Goal: Communication & Community: Answer question/provide support

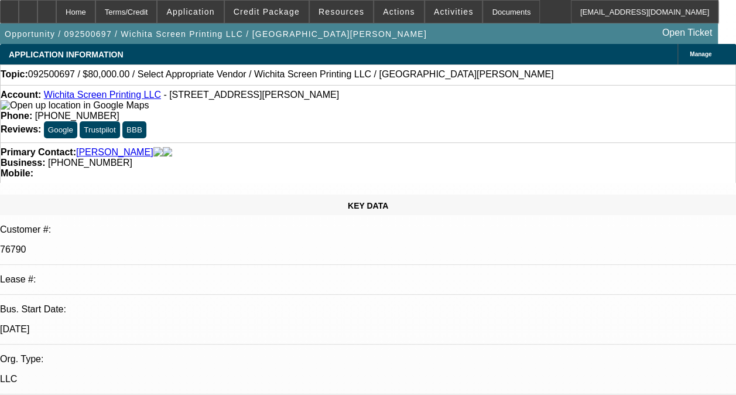
select select "0"
select select "2"
select select "0.1"
select select "1"
select select "2"
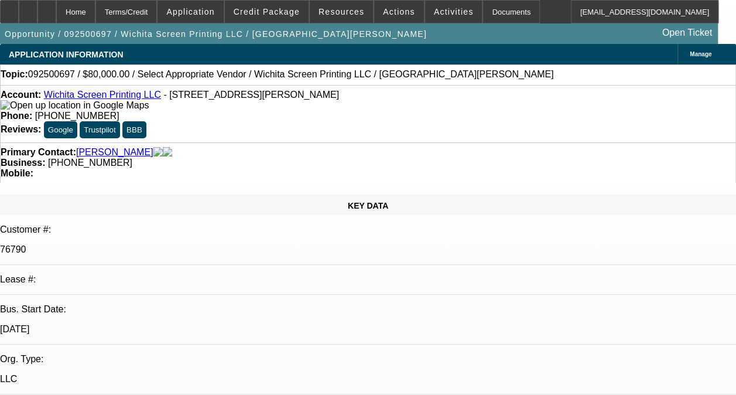
select select "4"
radio input "true"
type textarea "a"
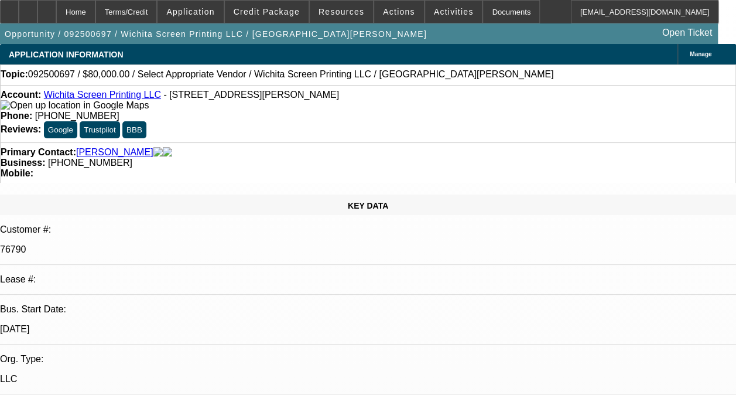
type textarea "ACCOUNT HAS BEEN PAID OFF AND TERMINATED. THE -02 CONTRACT WAS ON ONGOING ACH. …"
radio input "true"
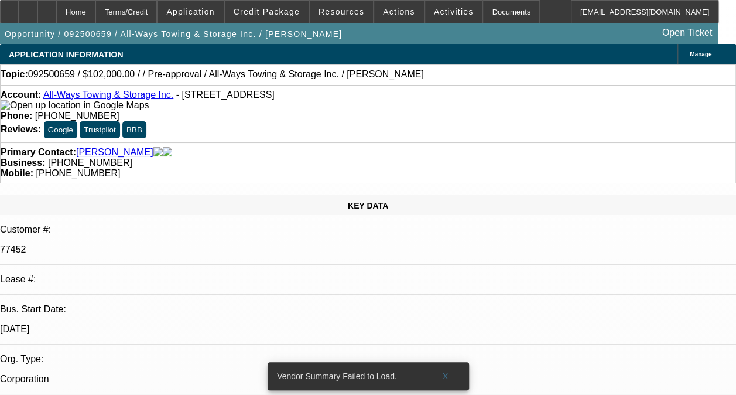
select select "0.15"
select select "2"
select select "0.1"
select select "4"
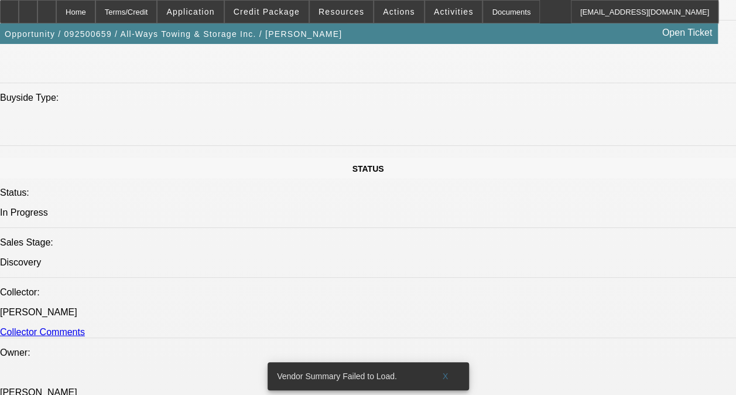
scroll to position [703, 0]
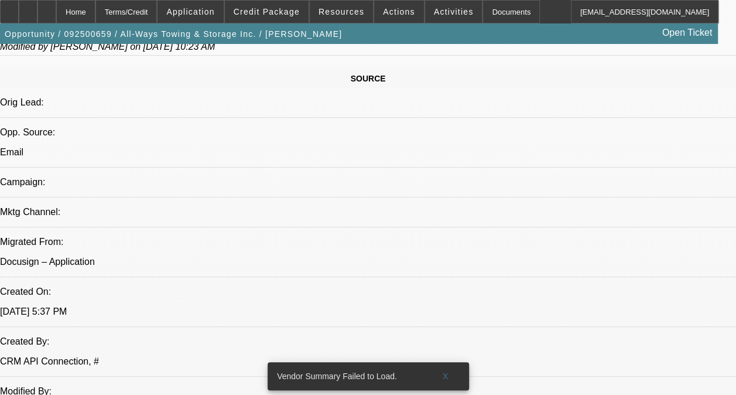
radio input "true"
type textarea "c"
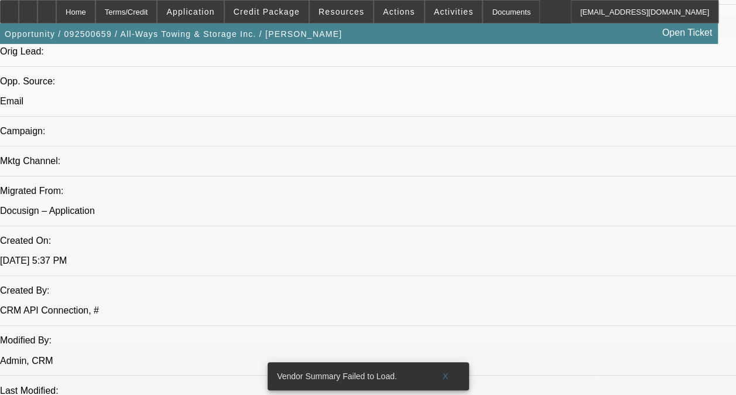
type textarea "CONTRACT WAS ON ONGOING ACH, PAID OFF AND TERMINATED. LESSEE WAS GIVEN A 3 MOD …"
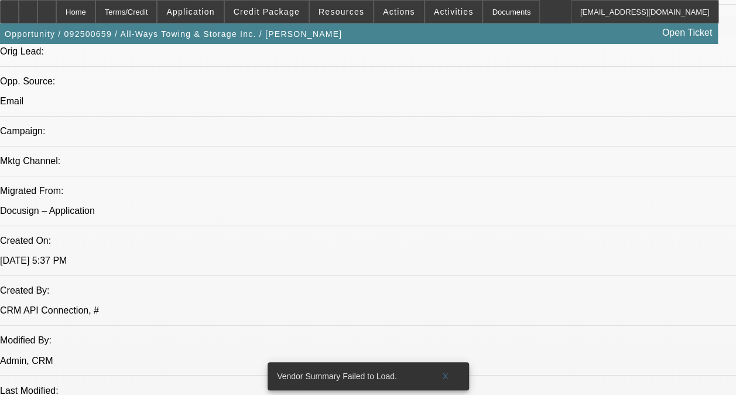
radio input "true"
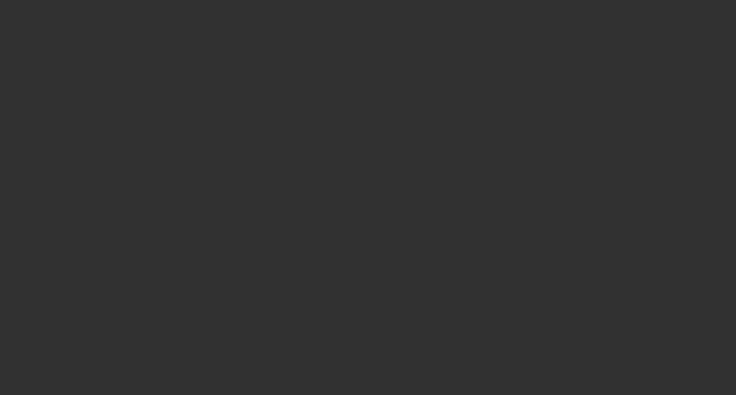
scroll to position [0, 0]
